Goal: Download file/media

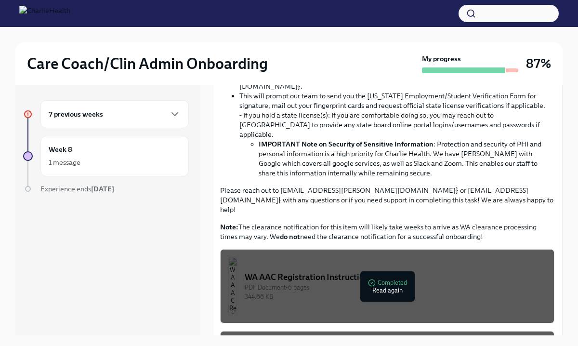
scroll to position [337, 0]
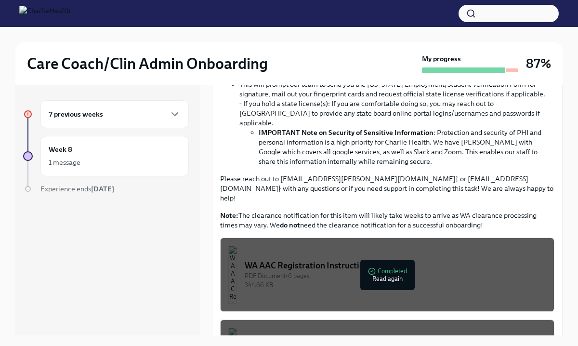
click at [340, 280] on div "344.66 KB" at bounding box center [396, 284] width 302 height 9
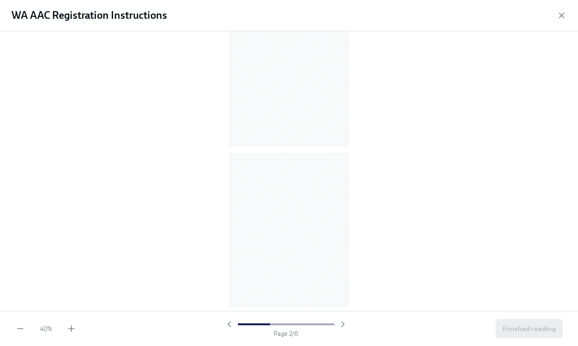
scroll to position [38, 0]
click at [73, 329] on icon "button" at bounding box center [71, 329] width 10 height 10
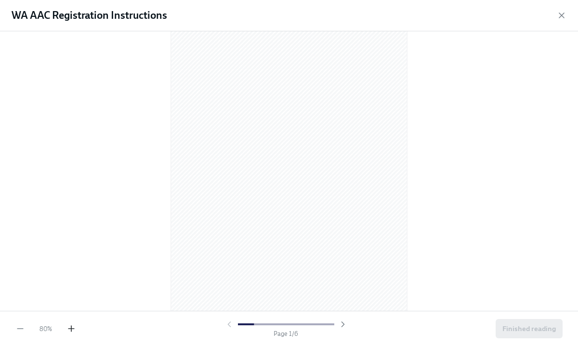
click at [73, 329] on icon "button" at bounding box center [71, 329] width 10 height 10
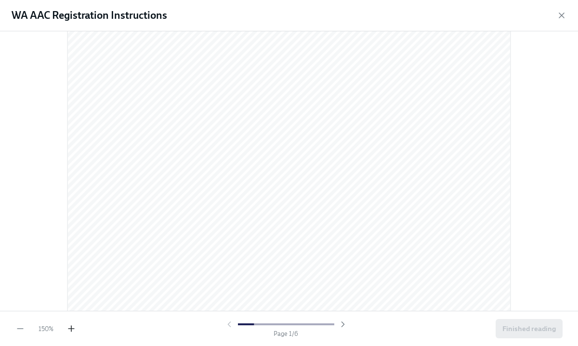
click at [73, 329] on icon "button" at bounding box center [71, 329] width 10 height 10
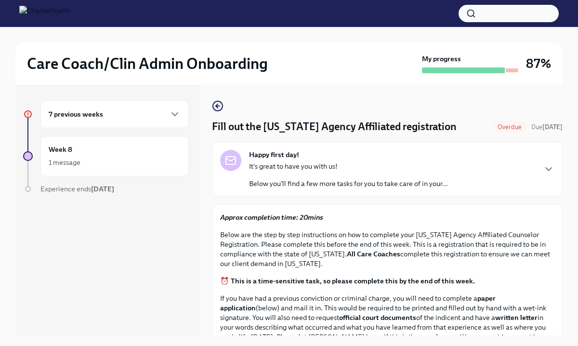
scroll to position [450, 0]
